Goal: Task Accomplishment & Management: Manage account settings

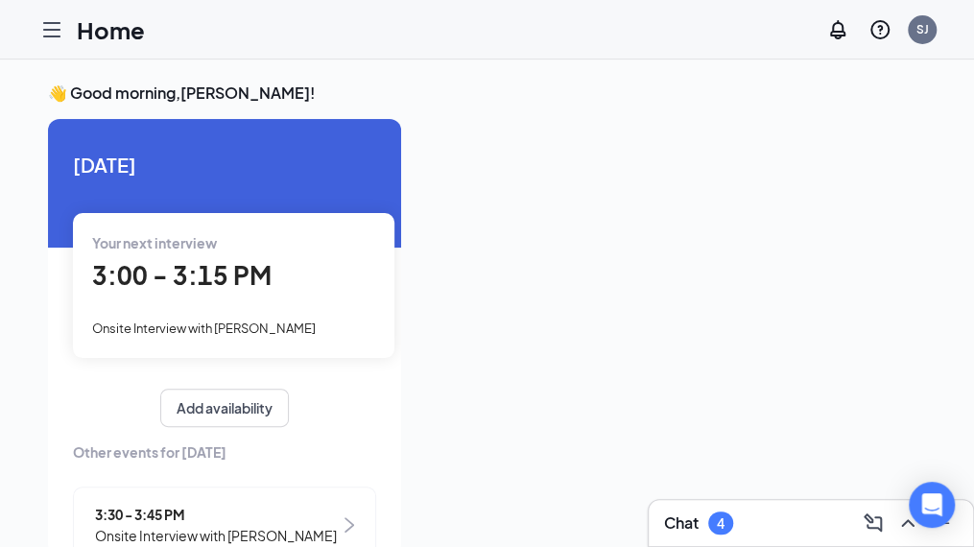
click at [0, 0] on link "Applicants" at bounding box center [0, 0] width 0 height 0
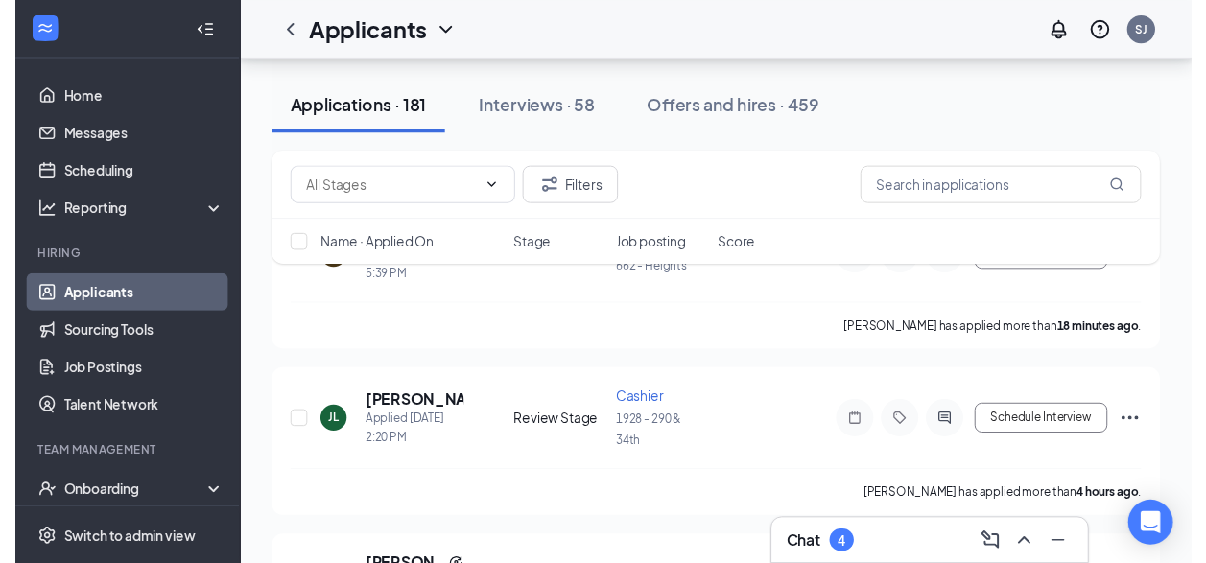
scroll to position [194, 0]
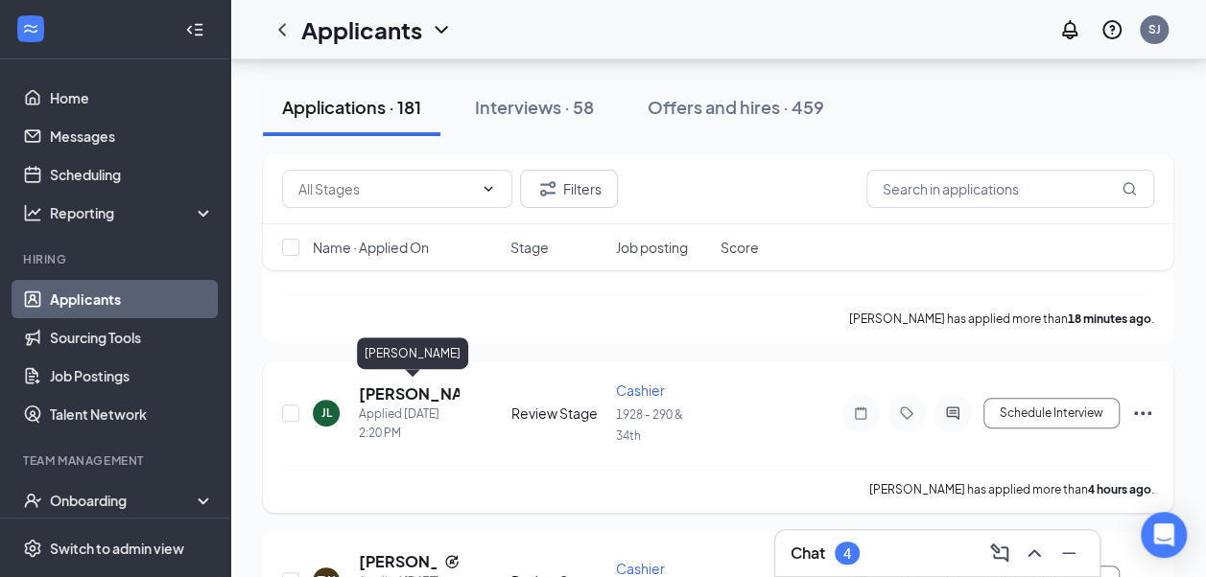
click at [399, 388] on h5 "[PERSON_NAME]" at bounding box center [409, 394] width 101 height 21
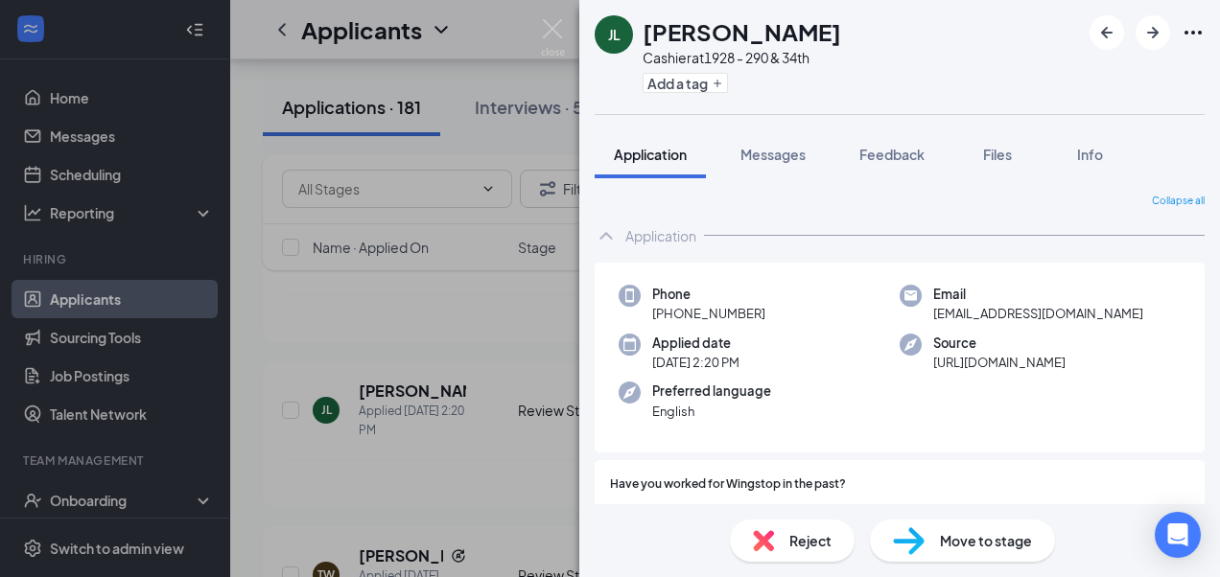
click at [453, 335] on div "[PERSON_NAME] Cashier at 1928 - 290 & 34th Add a tag Application Messages Feedb…" at bounding box center [610, 288] width 1220 height 577
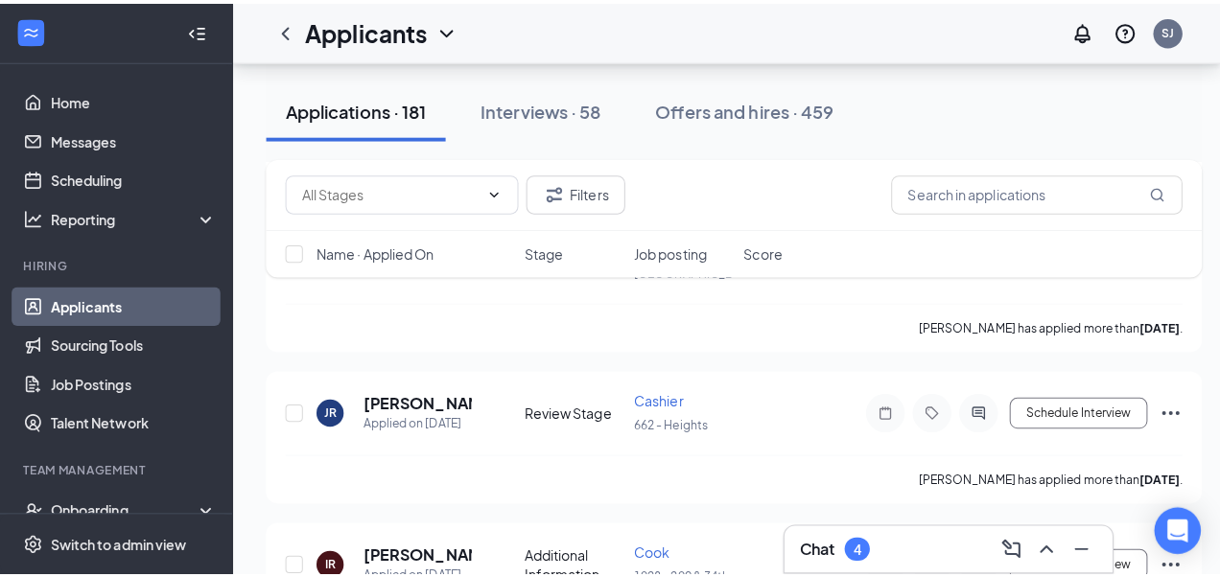
scroll to position [2198, 0]
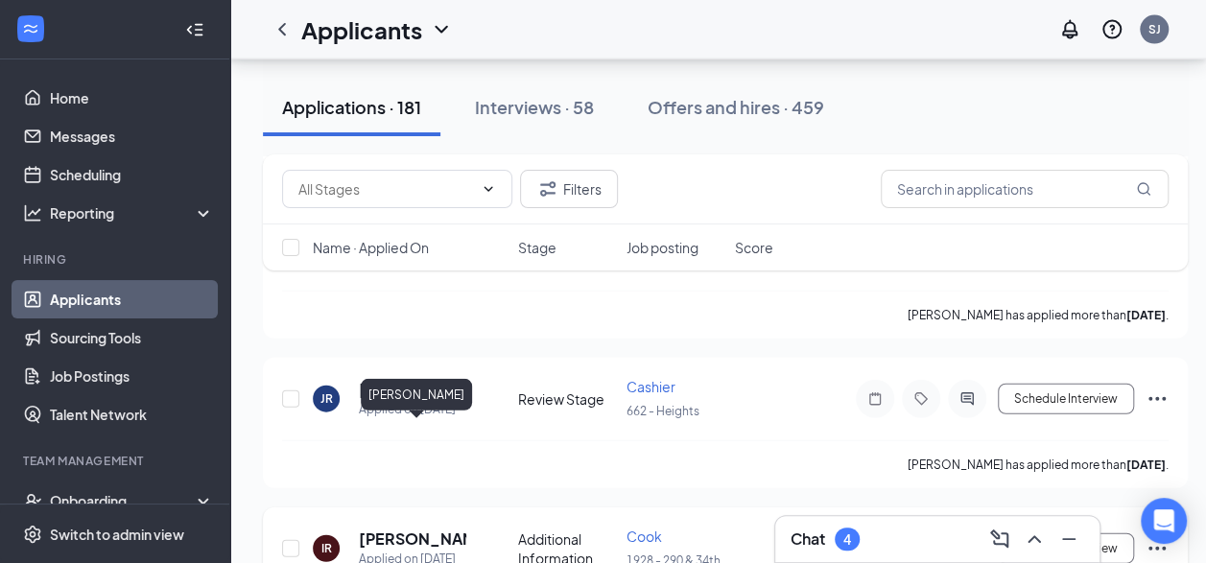
click at [379, 529] on h5 "[PERSON_NAME]" at bounding box center [412, 539] width 107 height 21
